Goal: Check status: Check status

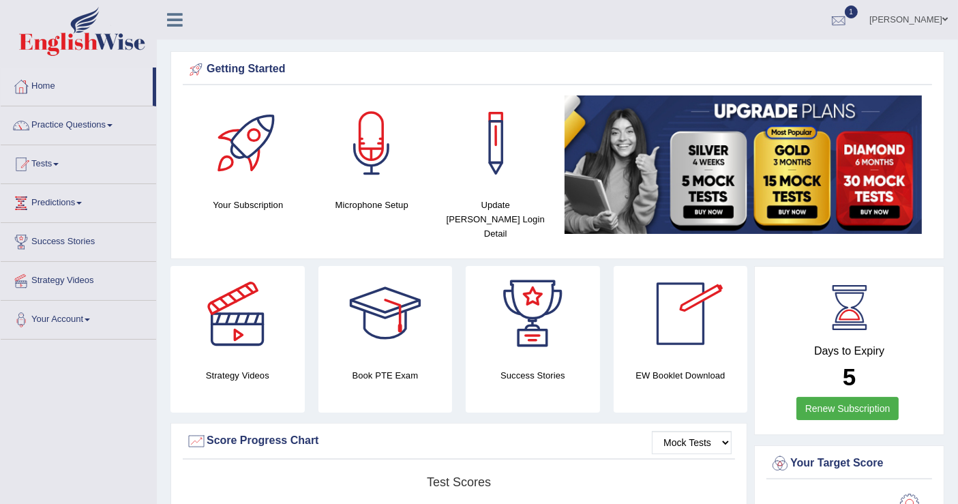
click at [829, 23] on div at bounding box center [838, 20] width 20 height 20
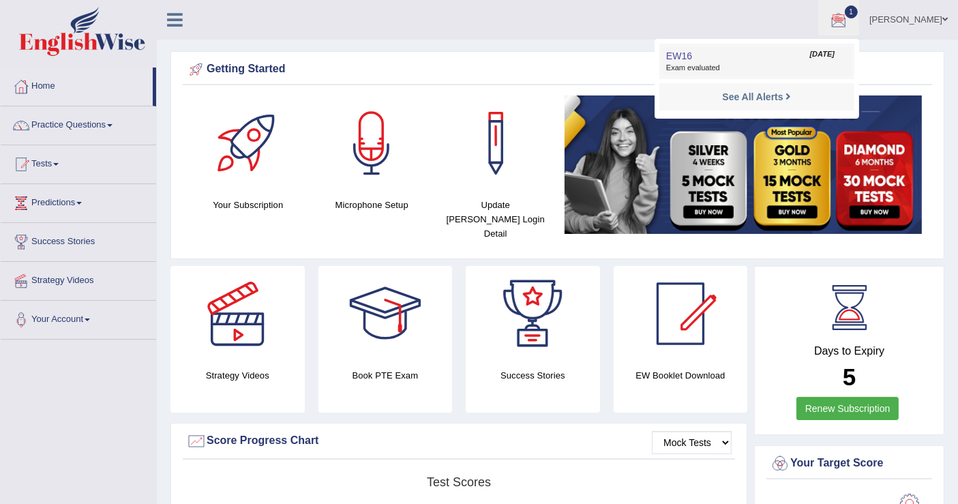
click at [810, 50] on span "Sep 27, 2025" at bounding box center [822, 54] width 25 height 11
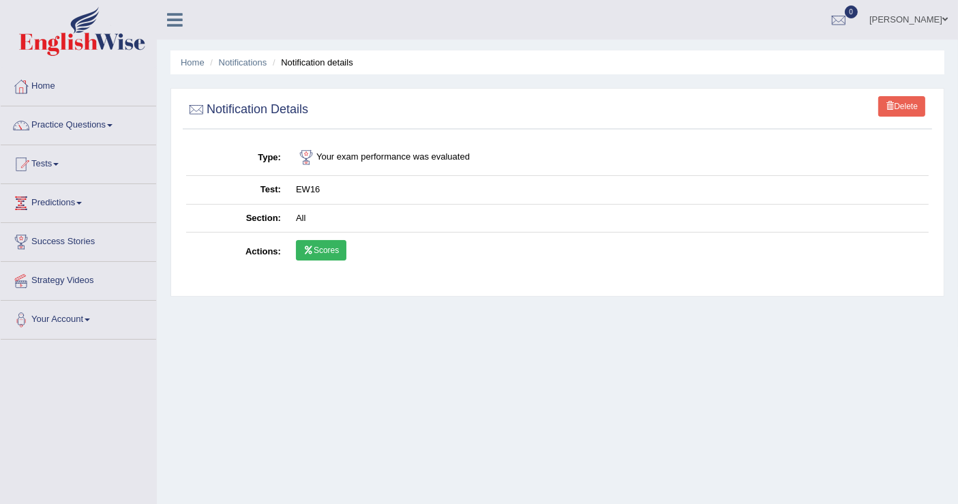
click at [318, 247] on link "Scores" at bounding box center [321, 250] width 50 height 20
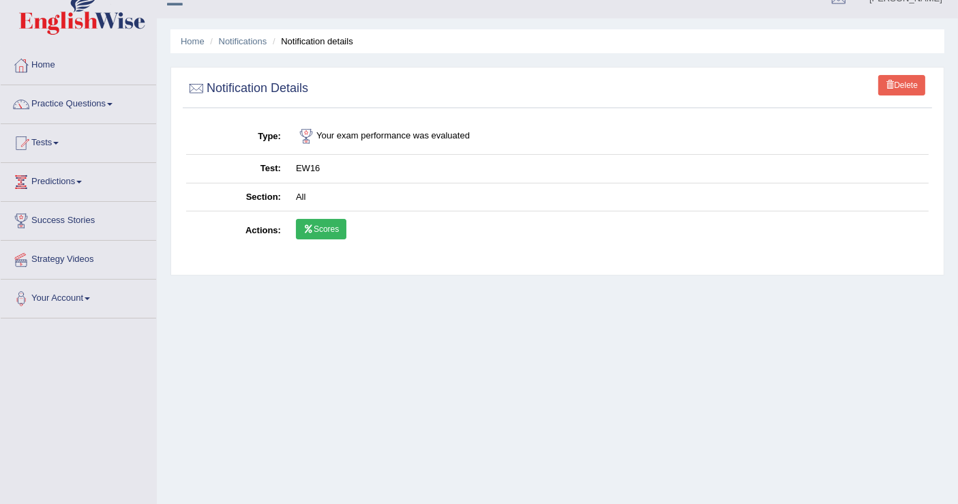
scroll to position [76, 0]
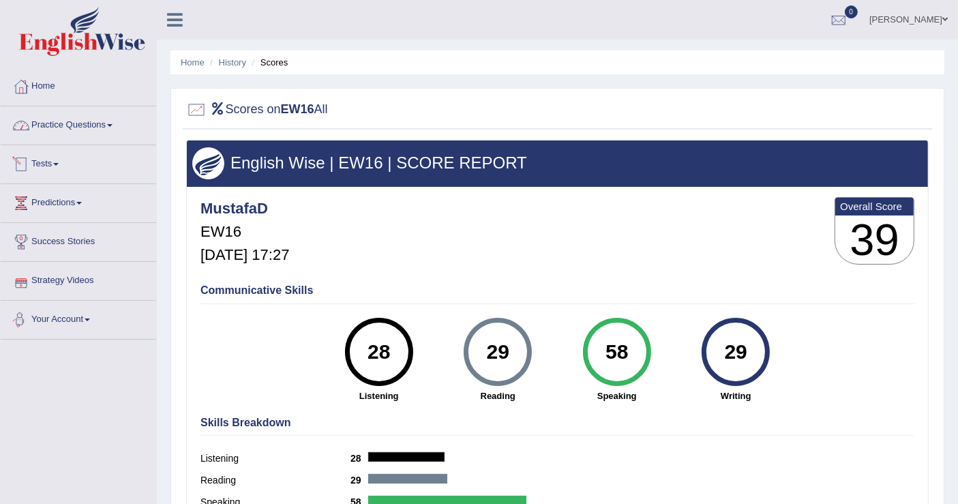
click at [44, 82] on link "Home" at bounding box center [78, 84] width 155 height 34
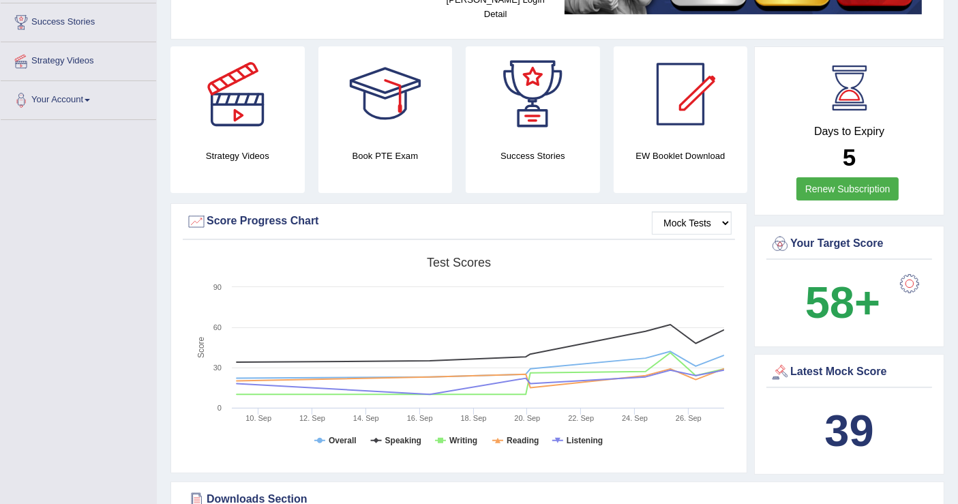
scroll to position [149, 0]
